Goal: Task Accomplishment & Management: Manage account settings

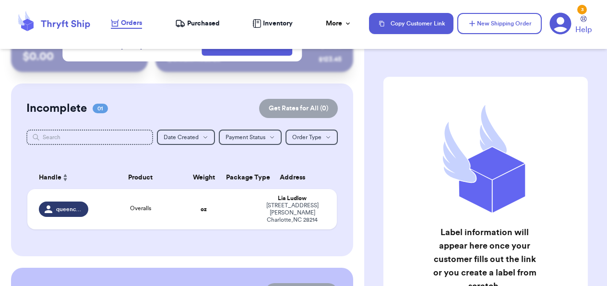
scroll to position [41, 0]
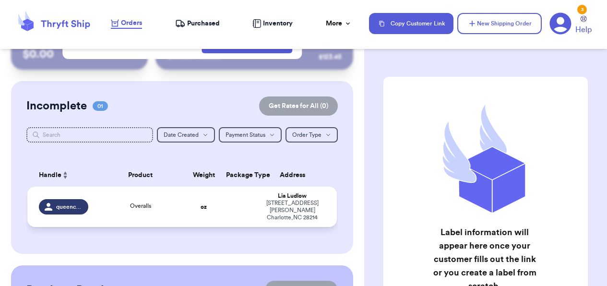
click at [160, 205] on div "Overalls" at bounding box center [141, 206] width 82 height 11
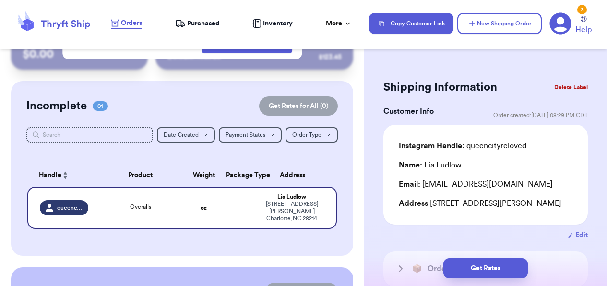
click at [123, 160] on table "Handle Product Weight Package Type Address queencityreloved Overalls oz [PERSON…" at bounding box center [181, 199] width 311 height 82
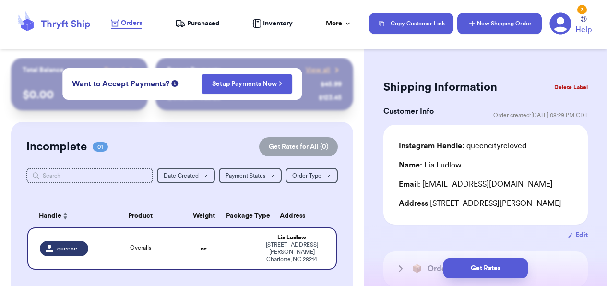
click at [478, 19] on button "New Shipping Order" at bounding box center [499, 23] width 84 height 21
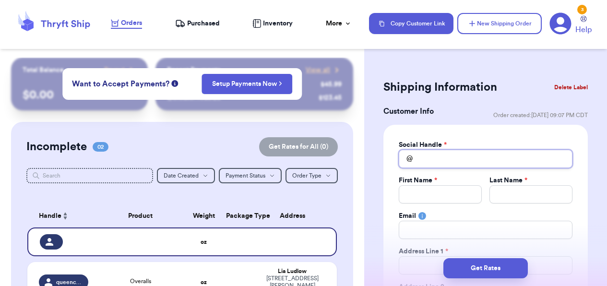
click at [448, 159] on input "Total Amount Paid" at bounding box center [486, 159] width 174 height 18
type input "m"
type input "ma"
type input "mar"
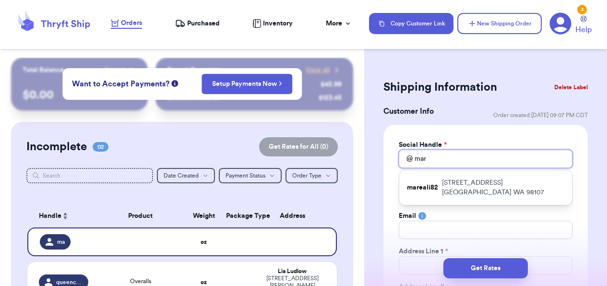
type input "mare"
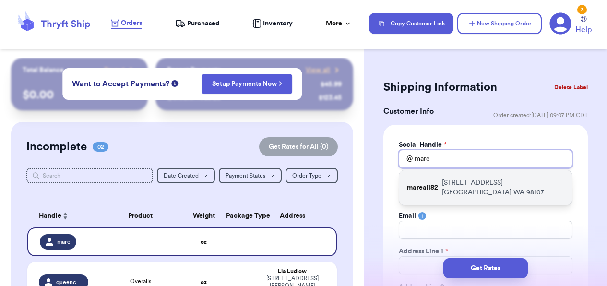
type input "mare"
click at [448, 182] on p "[STREET_ADDRESS]" at bounding box center [503, 187] width 122 height 19
type input "mareali82"
type input "[PERSON_NAME]"
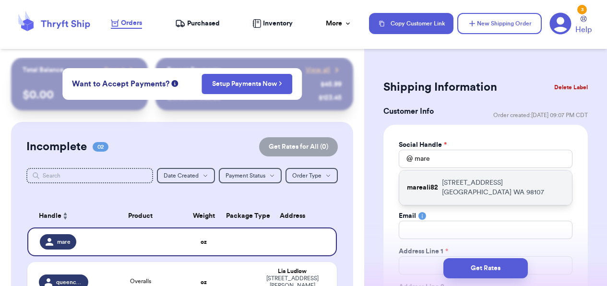
type input "[EMAIL_ADDRESS][DOMAIN_NAME]"
type input "[STREET_ADDRESS]"
type input "422"
type input "[GEOGRAPHIC_DATA]"
select select "WA"
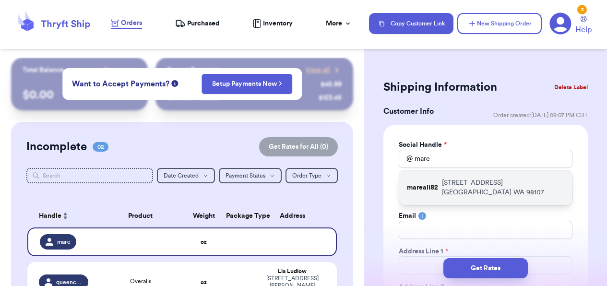
type input "98107"
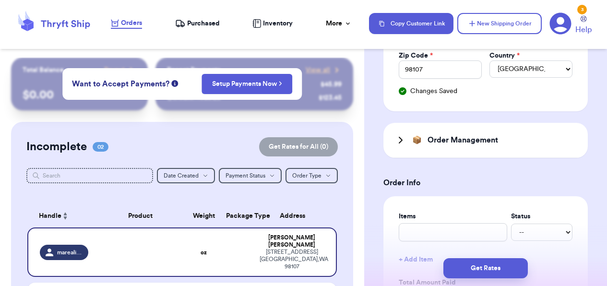
scroll to position [304, 0]
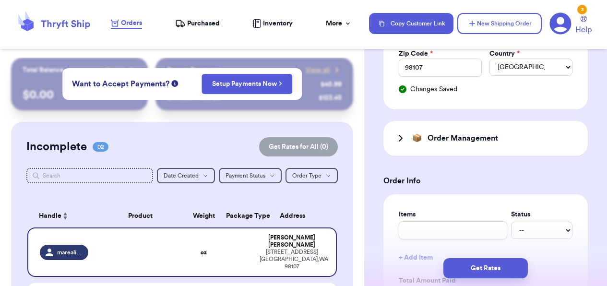
click at [392, 140] on div "📦 Order Management" at bounding box center [485, 138] width 204 height 35
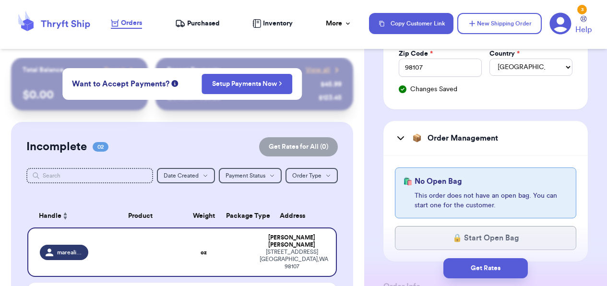
click at [397, 139] on icon at bounding box center [401, 138] width 12 height 12
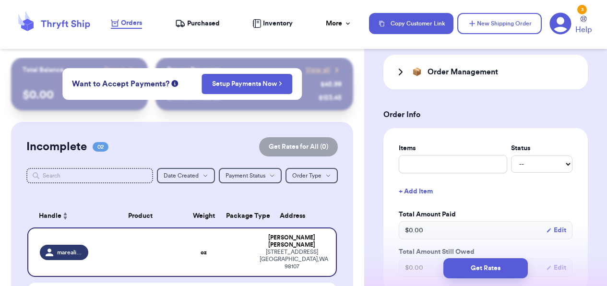
scroll to position [374, 0]
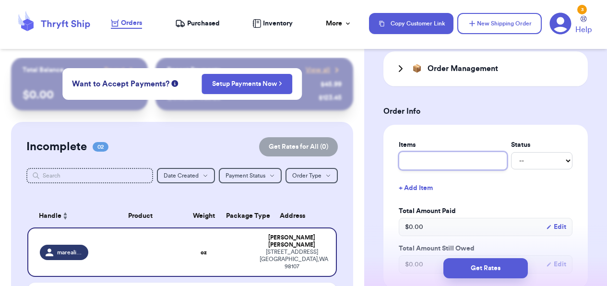
click at [448, 165] on input "text" at bounding box center [453, 161] width 108 height 18
type input "C"
type input "Cy"
type input "Cyn"
type input "Cynt"
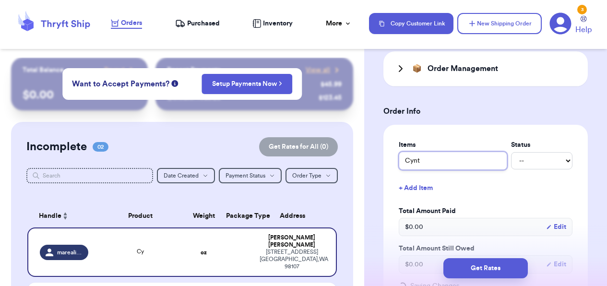
type input "Cynth"
type input "[PERSON_NAME]"
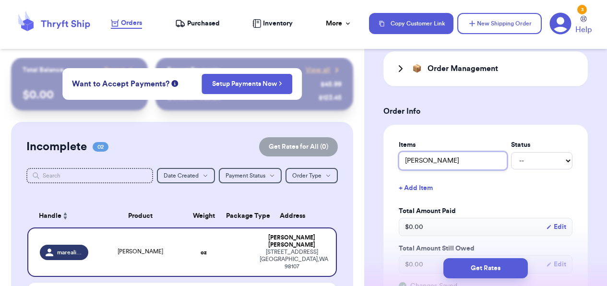
type input "[PERSON_NAME]"
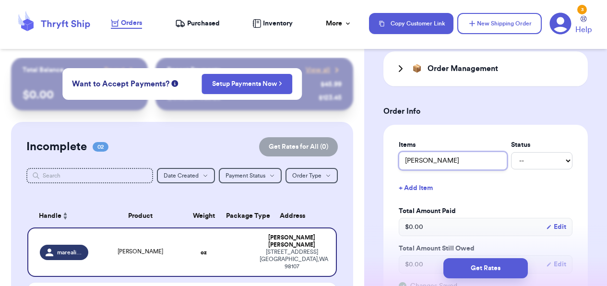
type input "[PERSON_NAME]"
type input "[PERSON_NAME] s"
type input "[PERSON_NAME] sw"
type input "[PERSON_NAME] swe"
type input "[PERSON_NAME] swet"
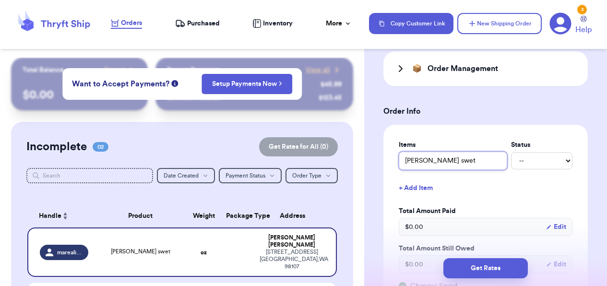
type input "[PERSON_NAME] [PERSON_NAME]"
type input "[PERSON_NAME] swet"
type input "[PERSON_NAME] swe"
type input "[PERSON_NAME] swea"
type input "[PERSON_NAME] sweat"
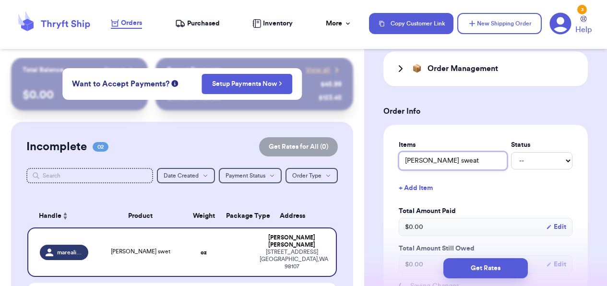
type input "[PERSON_NAME] sweate"
type input "[PERSON_NAME] sweater"
click at [426, 194] on button "+ Add Item" at bounding box center [485, 187] width 181 height 21
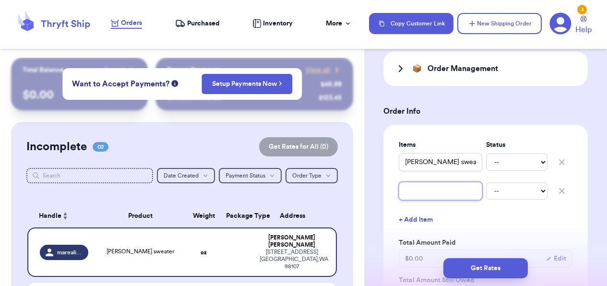
click at [432, 193] on input "text" at bounding box center [440, 191] width 83 height 18
type input "G"
type input "GB"
type input "GB b"
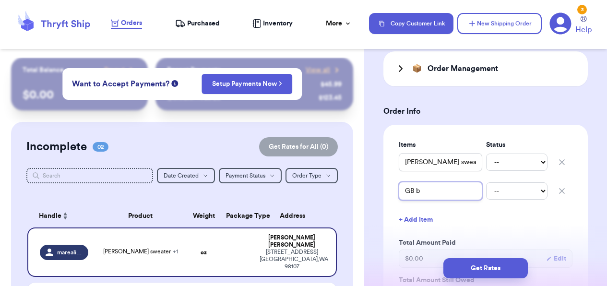
type input "GB br"
type input "GB bro"
type input "GB brow"
type input "GB brown"
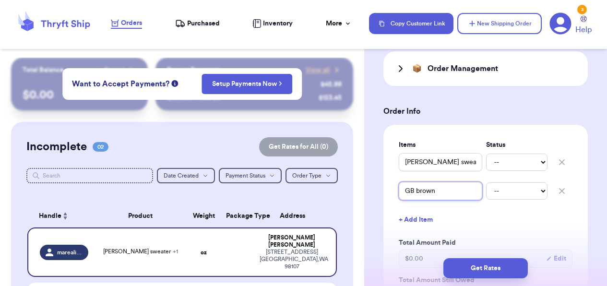
type input "GB brown p"
type input "GB brown pa"
type input "GB brown pan"
type input "GB brown pant"
type input "GB brown pants"
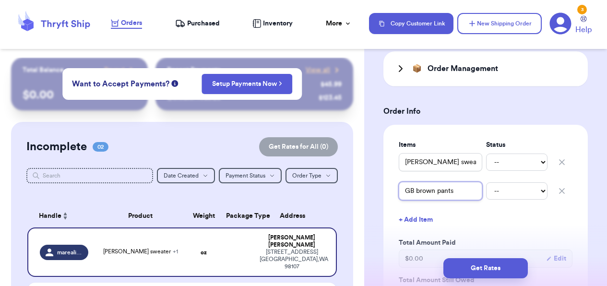
type input "GB brown pants"
click at [411, 223] on button "+ Add Item" at bounding box center [485, 219] width 181 height 21
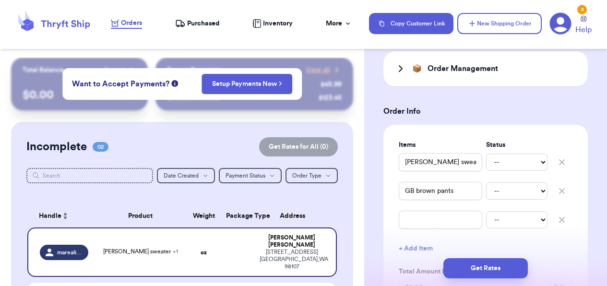
scroll to position [404, 0]
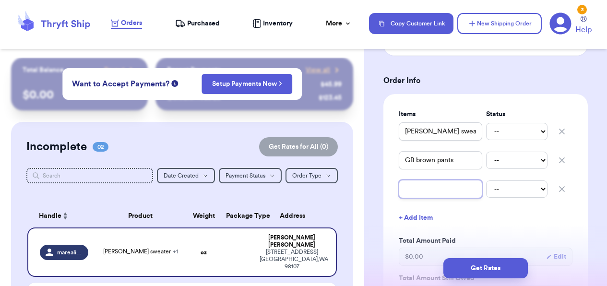
click at [442, 193] on input "text" at bounding box center [440, 189] width 83 height 18
type input "E"
type input "Ex"
type input "Exp"
type input "Expr"
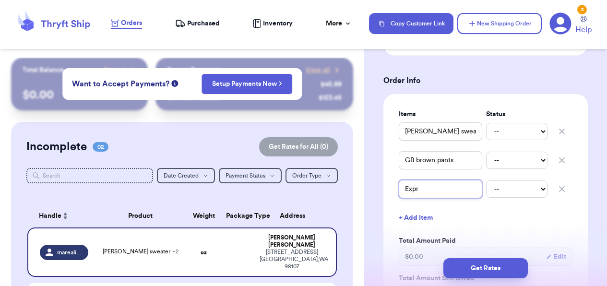
type input "Expre"
type input "Expres"
type input "Express"
type input "Express s"
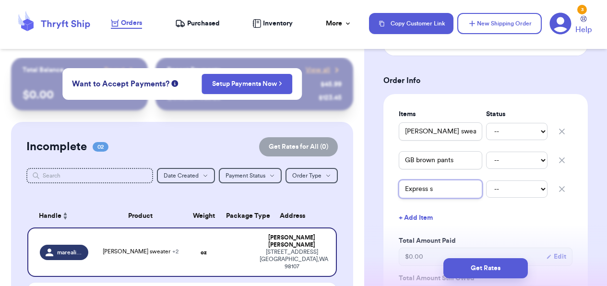
type input "Express sh"
type input "Express sha"
type input "Express shac"
type input "Express shack"
type input "Express shacke"
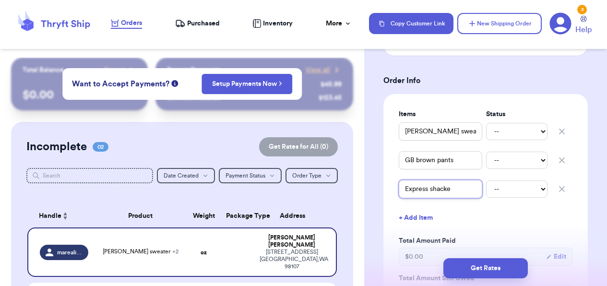
type input "Express shacket"
click at [529, 137] on select "-- Paid Owes" at bounding box center [516, 131] width 61 height 17
select select "paid"
click at [486, 123] on select "-- Paid Owes" at bounding box center [516, 131] width 61 height 17
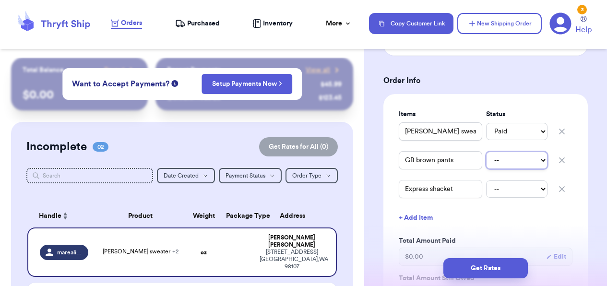
click at [526, 156] on select "-- Paid Owes" at bounding box center [516, 160] width 61 height 17
select select "paid"
click at [486, 152] on select "-- Paid Owes" at bounding box center [516, 160] width 61 height 17
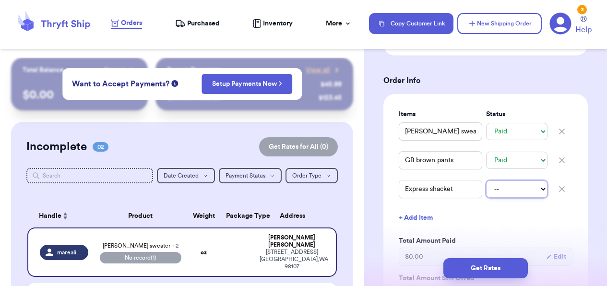
click at [518, 189] on select "-- Paid Owes" at bounding box center [516, 188] width 61 height 17
select select "paid"
click at [486, 180] on select "-- Paid Owes" at bounding box center [516, 188] width 61 height 17
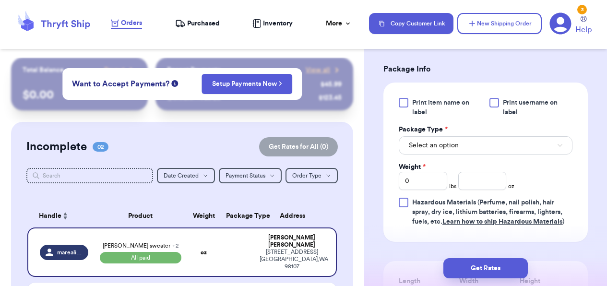
scroll to position [697, 0]
click at [489, 144] on button "Select an option" at bounding box center [486, 144] width 174 height 18
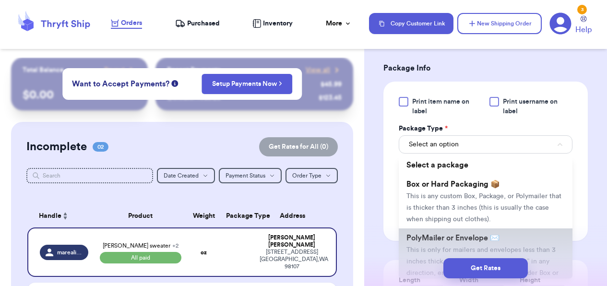
click at [431, 241] on span "PolyMailer or Envelope ✉️" at bounding box center [452, 238] width 93 height 8
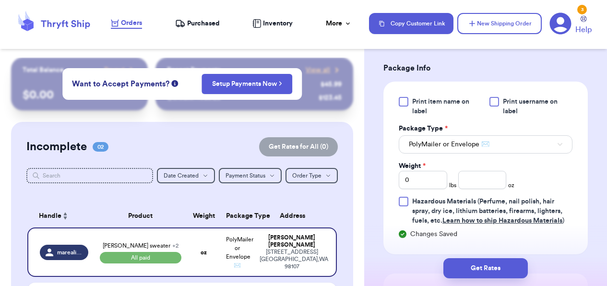
scroll to position [717, 0]
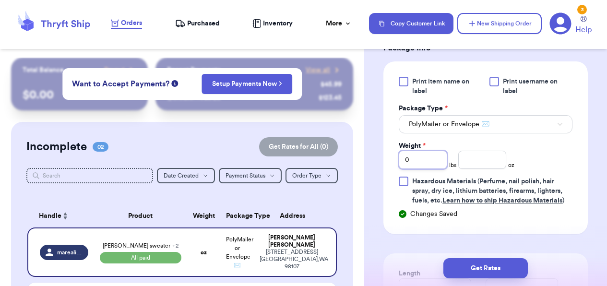
click at [420, 162] on input "0" at bounding box center [423, 160] width 48 height 18
type input "3"
click at [481, 165] on input "number" at bounding box center [482, 160] width 48 height 18
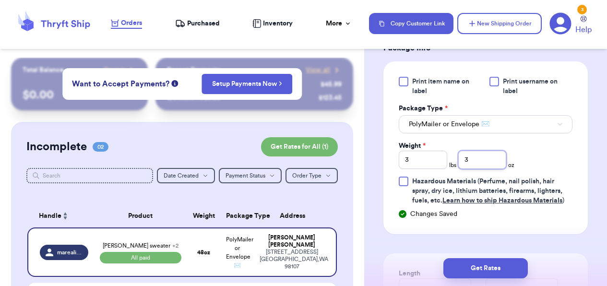
type input "3"
click at [578, 159] on div "Print item name on label Print username on label Package Type * PolyMailer or E…" at bounding box center [485, 147] width 204 height 173
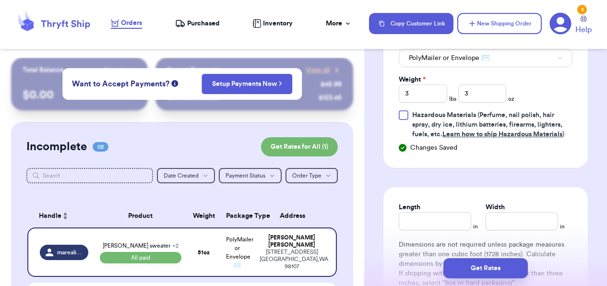
scroll to position [807, 0]
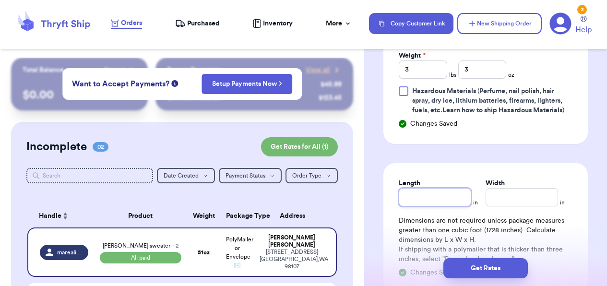
click at [427, 196] on input "Length" at bounding box center [435, 197] width 72 height 18
type input "17"
click at [517, 202] on input "Width *" at bounding box center [521, 197] width 72 height 18
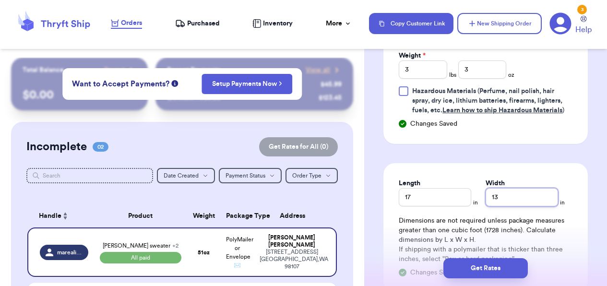
type input "13"
click at [586, 191] on div "Length 17 in Width 13 in Dimensions are not required unless package measures gr…" at bounding box center [485, 227] width 204 height 129
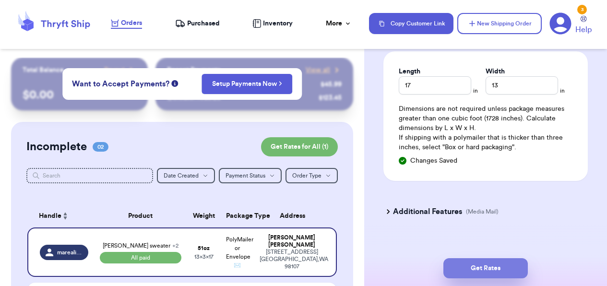
click at [482, 265] on button "Get Rates" at bounding box center [485, 268] width 84 height 20
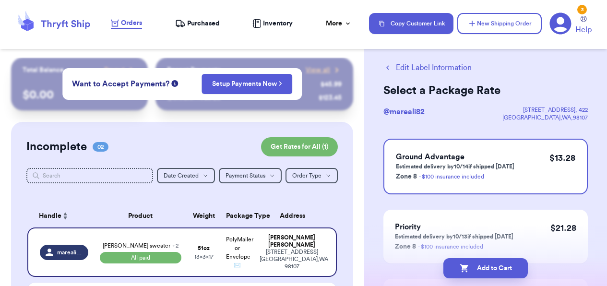
scroll to position [17, 0]
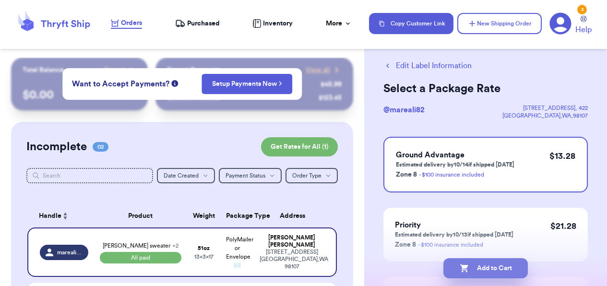
click at [480, 265] on button "Add to Cart" at bounding box center [485, 268] width 84 height 20
checkbox input "true"
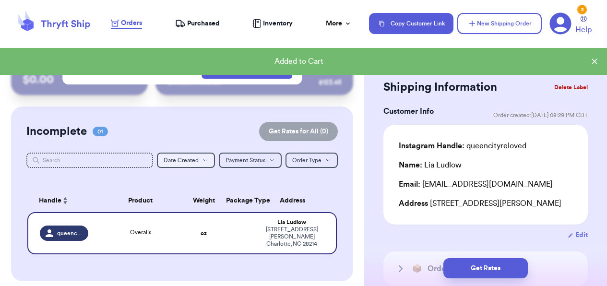
scroll to position [0, 0]
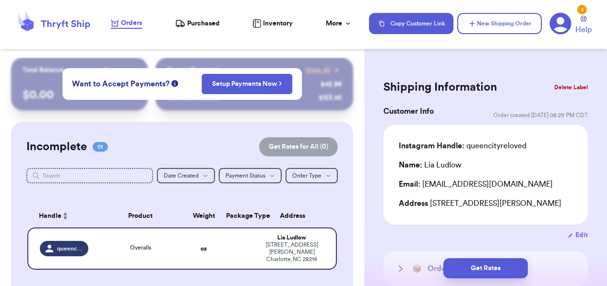
click at [192, 27] on span "Purchased" at bounding box center [203, 24] width 33 height 10
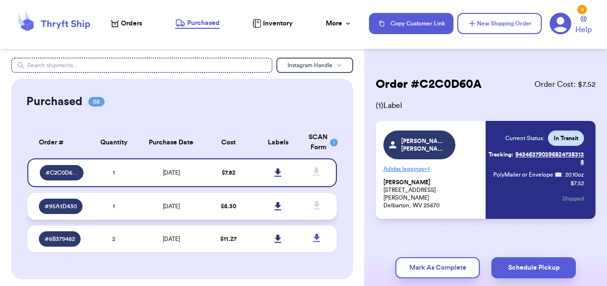
click at [243, 204] on td "$ 6.30" at bounding box center [228, 206] width 49 height 27
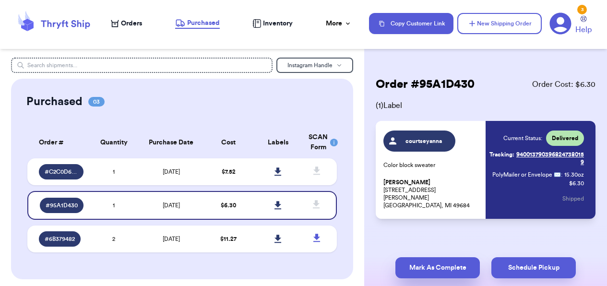
click at [416, 264] on button "Mark As Complete" at bounding box center [437, 267] width 84 height 21
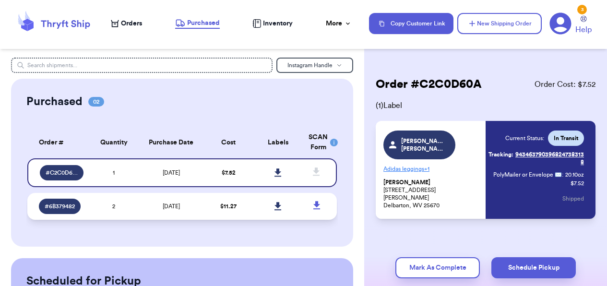
click at [194, 203] on td "[DATE]" at bounding box center [171, 206] width 65 height 27
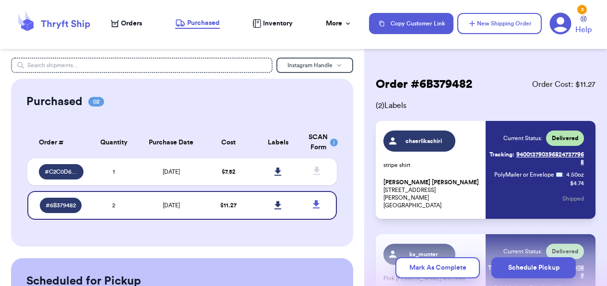
scroll to position [23, 0]
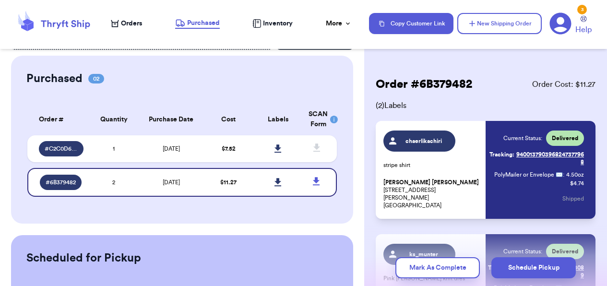
click at [126, 24] on span "Orders" at bounding box center [131, 24] width 21 height 10
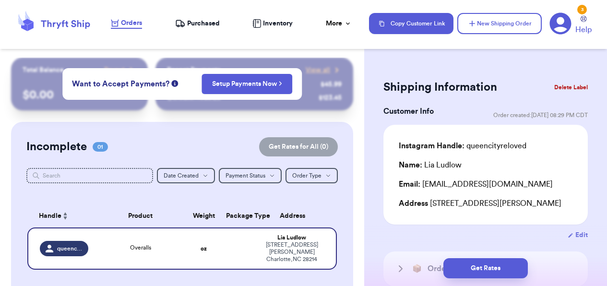
scroll to position [175, 0]
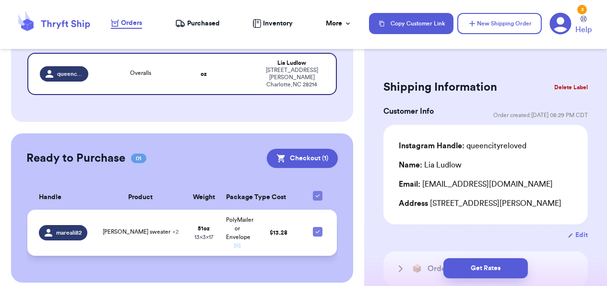
click at [164, 212] on td "[PERSON_NAME] sweater + 2" at bounding box center [140, 233] width 93 height 46
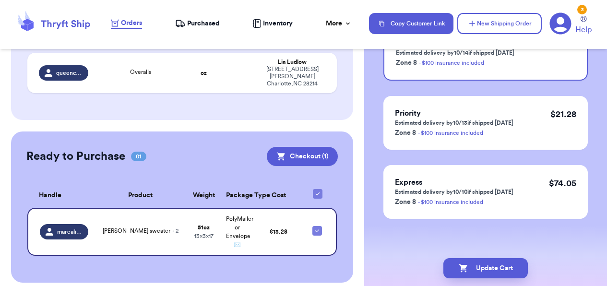
scroll to position [0, 0]
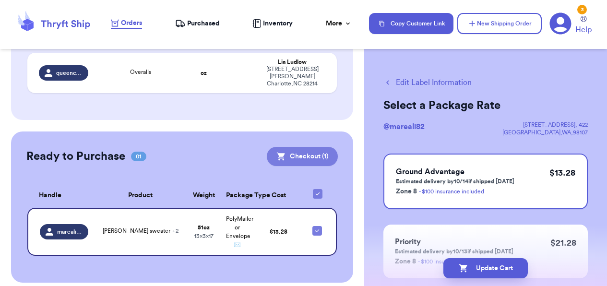
click at [315, 148] on button "Checkout ( 1 )" at bounding box center [302, 156] width 71 height 19
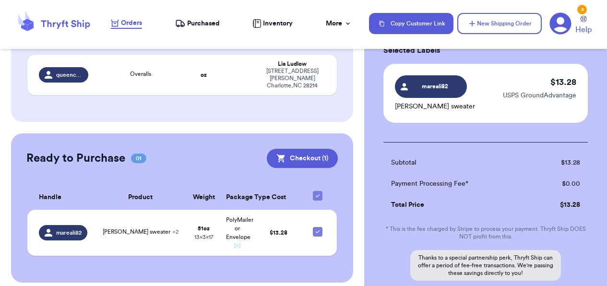
scroll to position [153, 0]
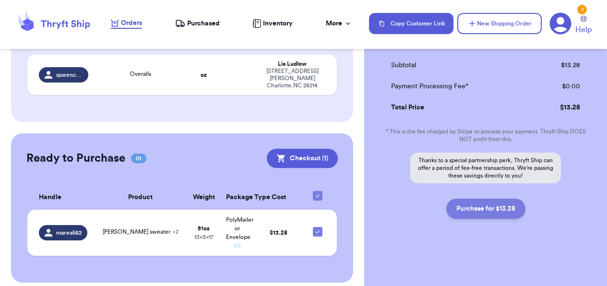
click at [458, 214] on button "Purchase for $13.28" at bounding box center [485, 209] width 79 height 20
checkbox input "true"
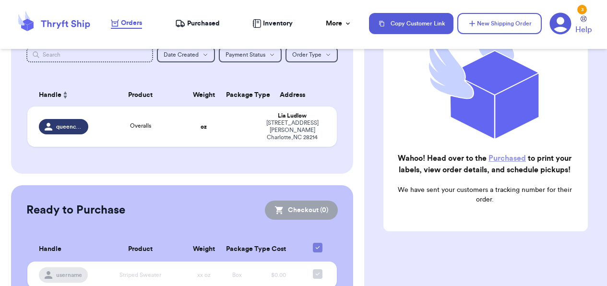
scroll to position [118, 0]
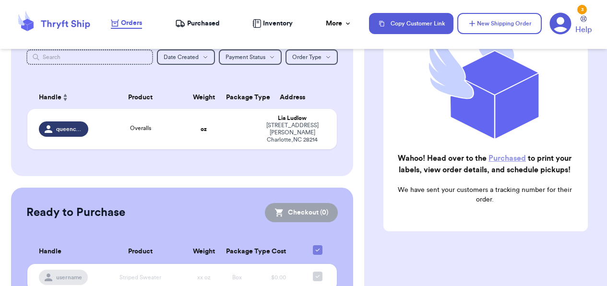
click at [203, 24] on span "Purchased" at bounding box center [203, 24] width 33 height 10
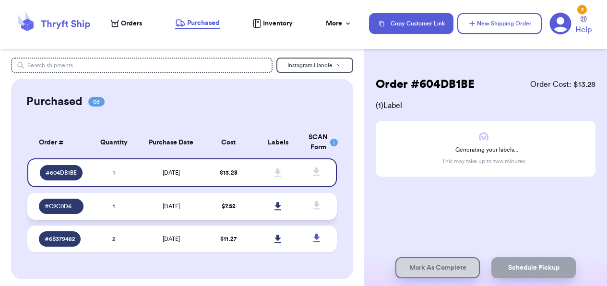
click at [139, 204] on td "[DATE]" at bounding box center [171, 206] width 65 height 27
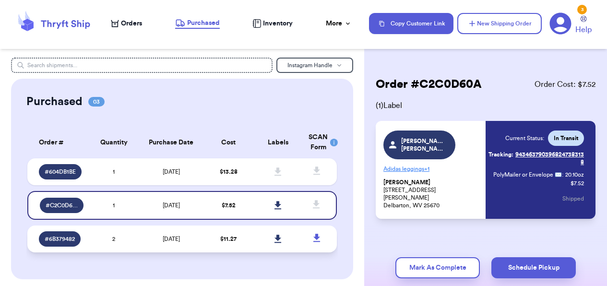
click at [136, 242] on td "2" at bounding box center [113, 238] width 49 height 27
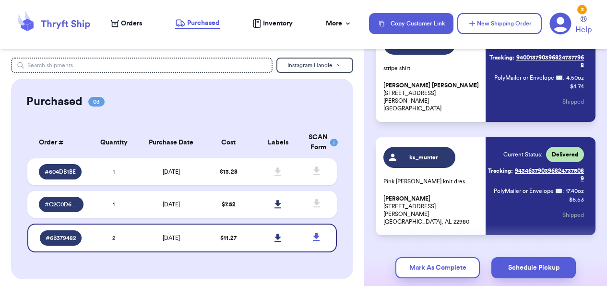
scroll to position [105, 0]
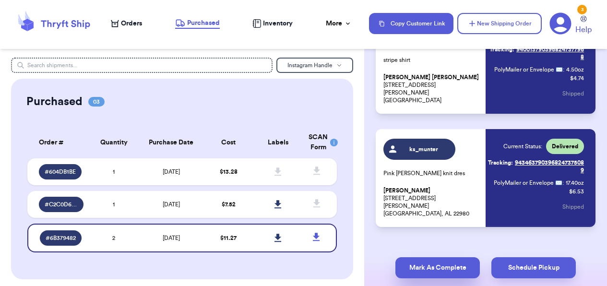
click at [419, 273] on button "Mark As Complete" at bounding box center [437, 267] width 84 height 21
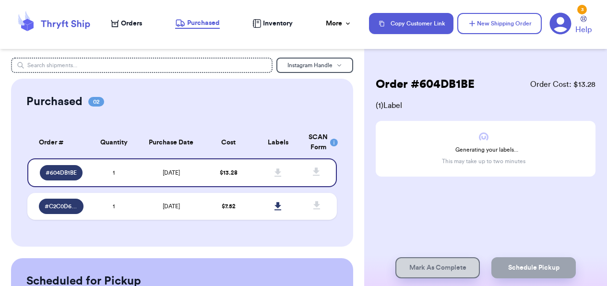
click at [140, 24] on span "Orders" at bounding box center [131, 24] width 21 height 10
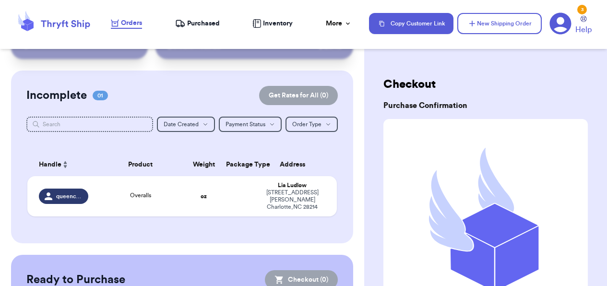
scroll to position [59, 0]
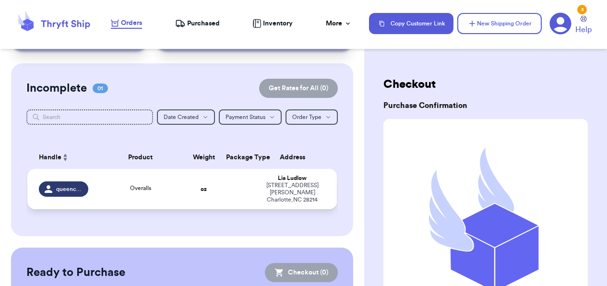
click at [188, 178] on td "oz" at bounding box center [203, 189] width 33 height 40
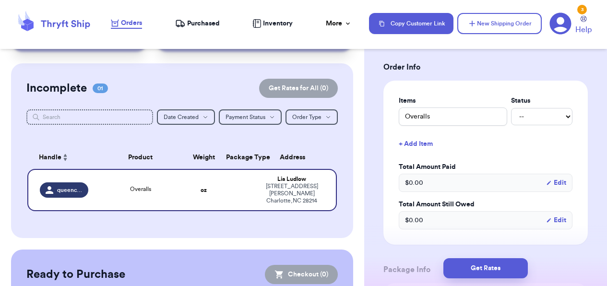
scroll to position [247, 0]
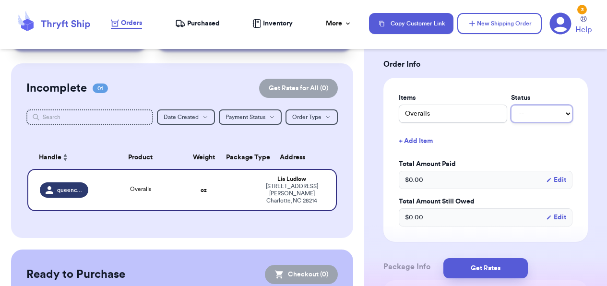
click at [534, 122] on select "-- Paid Owes" at bounding box center [541, 113] width 61 height 17
select select "paid"
click at [511, 116] on select "-- Paid Owes" at bounding box center [541, 113] width 61 height 17
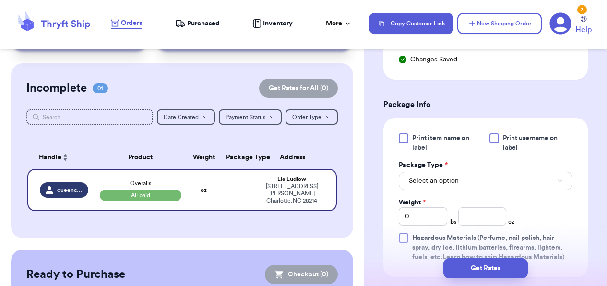
scroll to position [458, 0]
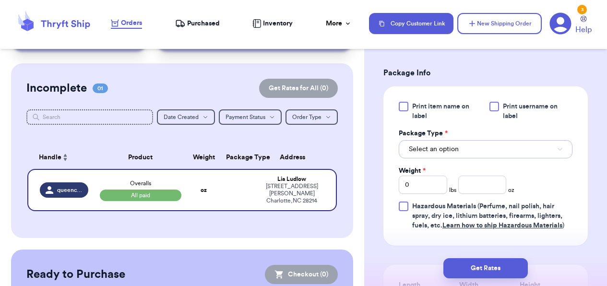
click at [499, 158] on button "Select an option" at bounding box center [486, 149] width 174 height 18
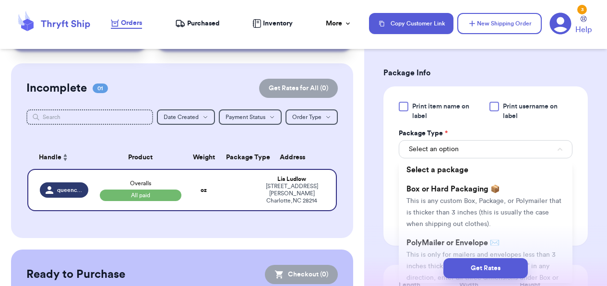
click at [423, 260] on div "Get Rates" at bounding box center [485, 268] width 227 height 20
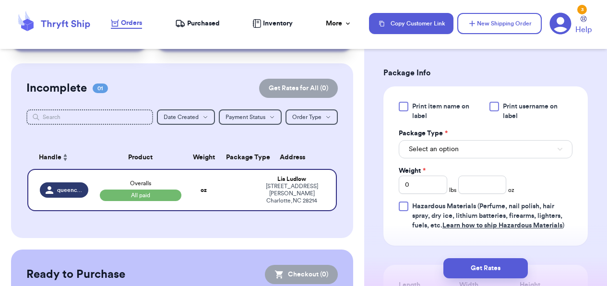
scroll to position [458, 0]
click at [462, 158] on button "Select an option" at bounding box center [486, 149] width 174 height 18
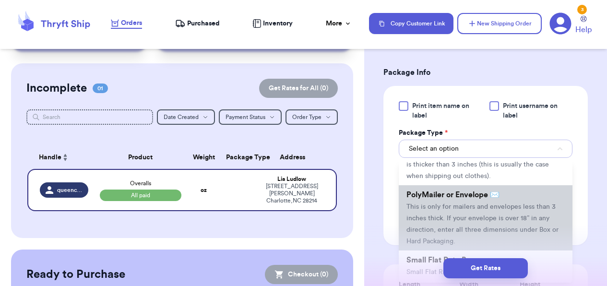
scroll to position [48, 0]
click at [434, 227] on span "This is only for mailers and envelopes less than 3 inches thick. If your envelo…" at bounding box center [482, 223] width 152 height 41
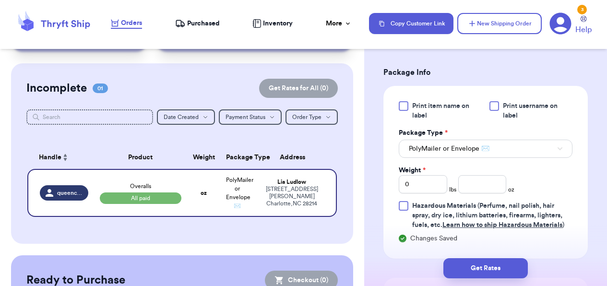
scroll to position [482, 0]
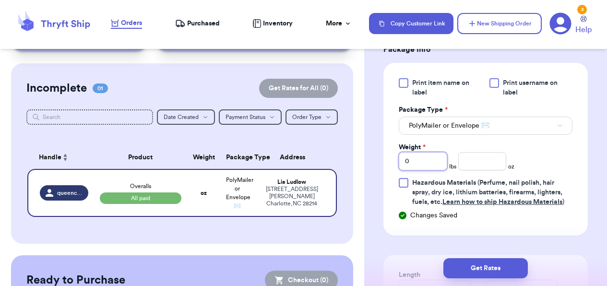
click at [426, 170] on input "0" at bounding box center [423, 161] width 48 height 18
type input "1"
click at [475, 170] on input "number" at bounding box center [482, 161] width 48 height 18
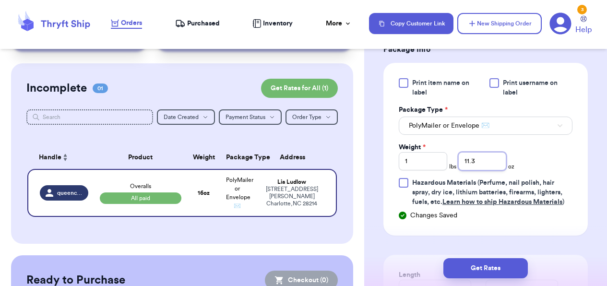
type input "11.3"
click at [571, 188] on div "Print item name on label Print username on label Package Type * PolyMailer or E…" at bounding box center [486, 142] width 174 height 129
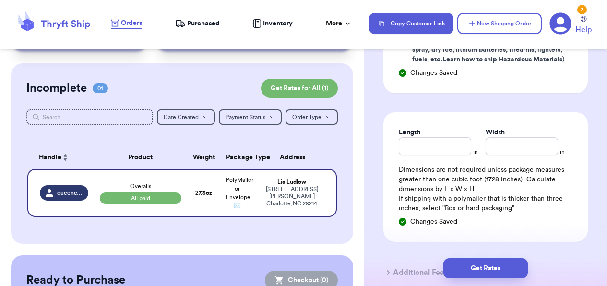
scroll to position [630, 0]
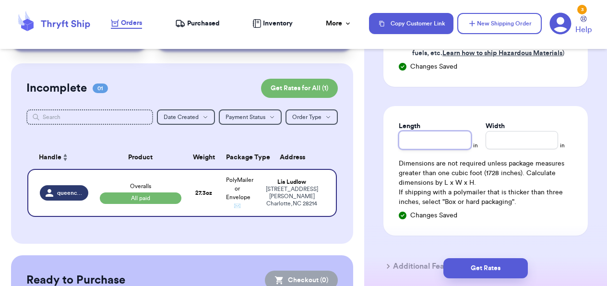
click at [447, 149] on input "Length" at bounding box center [435, 140] width 72 height 18
type input "11"
click at [531, 149] on input "Width *" at bounding box center [521, 140] width 72 height 18
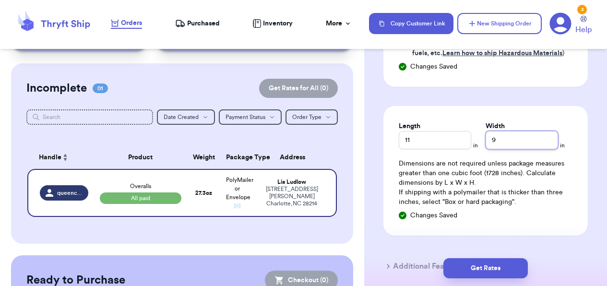
type input "9"
click at [583, 194] on div "Length 11 in Width 9 in Dimensions are not required unless package measures gre…" at bounding box center [485, 170] width 204 height 129
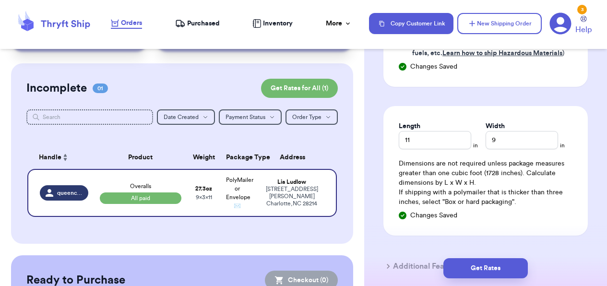
scroll to position [709, 0]
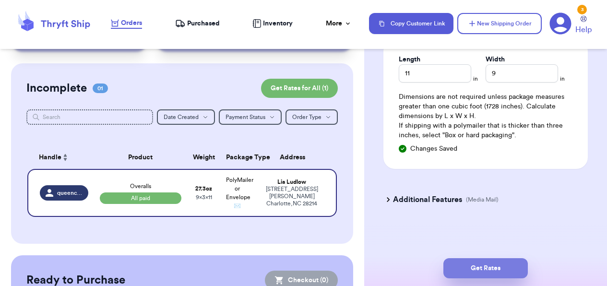
click at [481, 270] on button "Get Rates" at bounding box center [485, 268] width 84 height 20
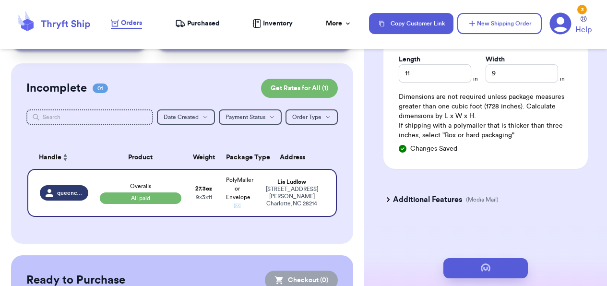
scroll to position [0, 0]
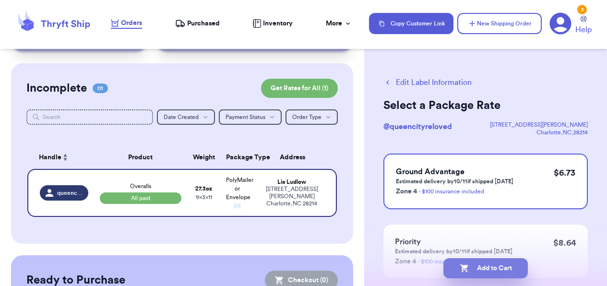
click at [464, 267] on icon "button" at bounding box center [463, 268] width 8 height 8
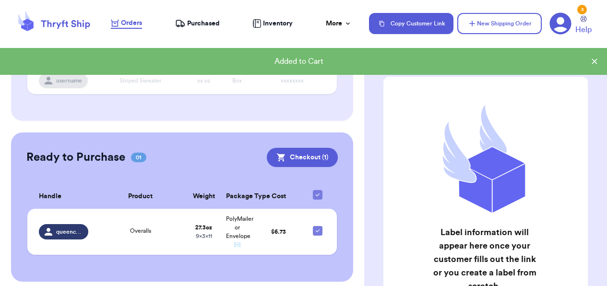
scroll to position [166, 0]
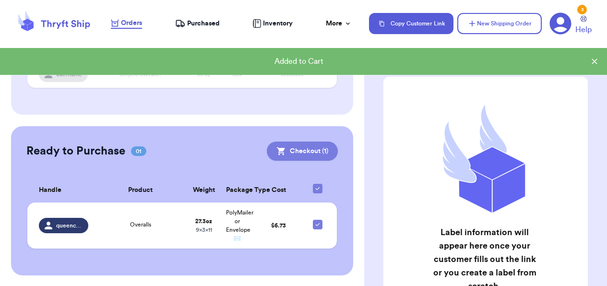
click at [311, 151] on button "Checkout ( 1 )" at bounding box center [302, 150] width 71 height 19
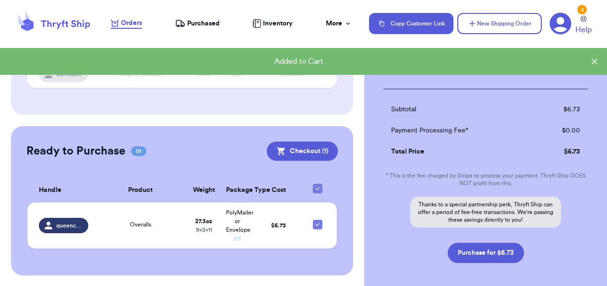
scroll to position [153, 0]
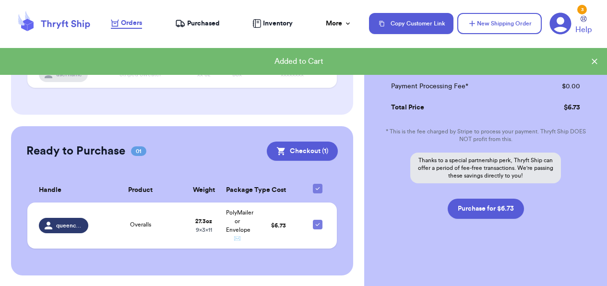
click at [469, 213] on button "Purchase for $6.73" at bounding box center [485, 209] width 76 height 20
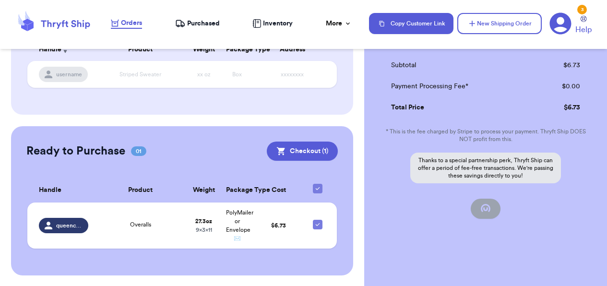
checkbox input "true"
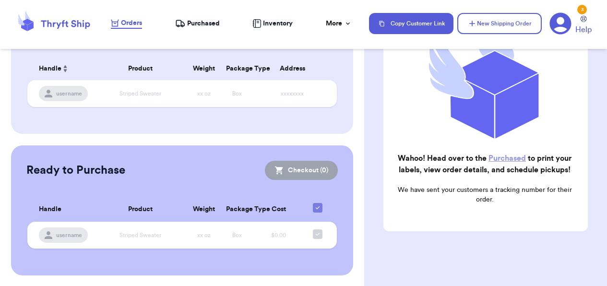
click at [207, 27] on span "Purchased" at bounding box center [203, 24] width 33 height 10
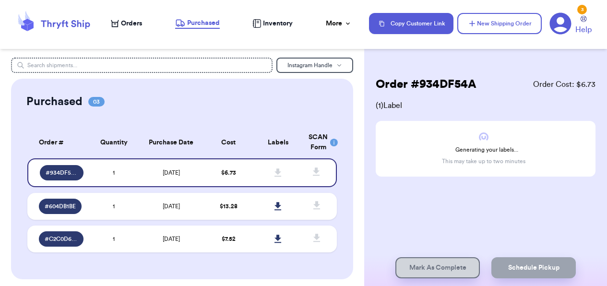
scroll to position [29, 0]
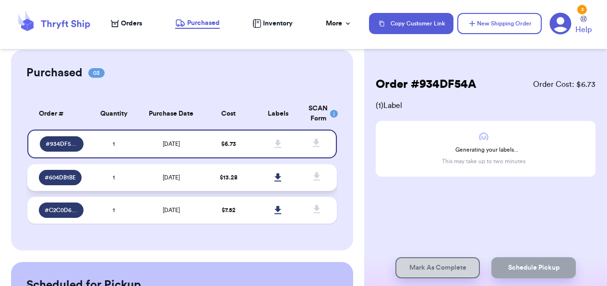
click at [197, 169] on td "[DATE]" at bounding box center [171, 177] width 65 height 27
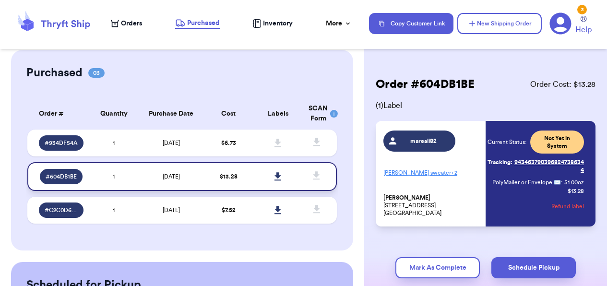
click at [277, 179] on icon at bounding box center [277, 176] width 7 height 9
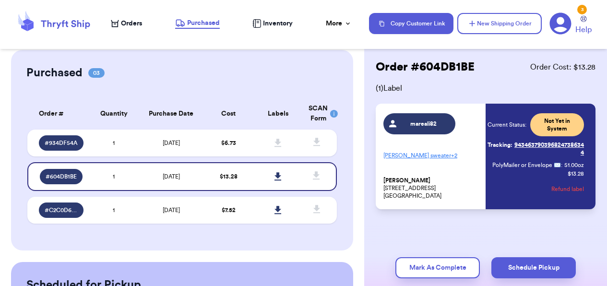
scroll to position [0, 0]
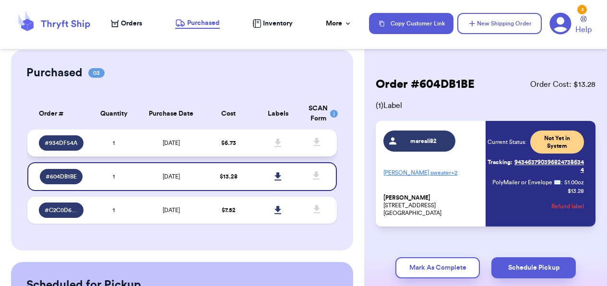
click at [195, 137] on td "[DATE]" at bounding box center [171, 142] width 65 height 27
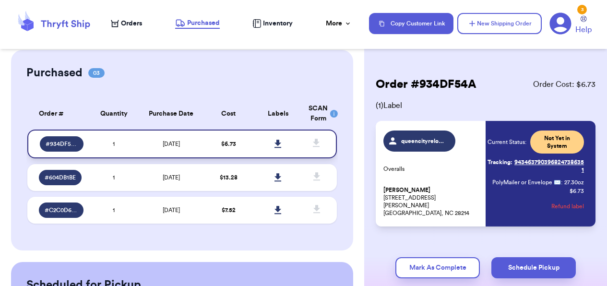
click at [278, 141] on icon at bounding box center [277, 144] width 7 height 8
